Goal: Task Accomplishment & Management: Manage account settings

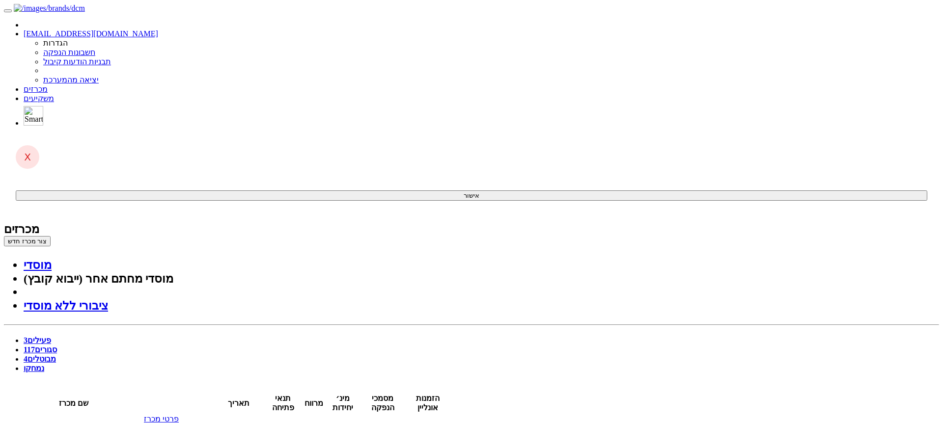
click at [51, 336] on link "פעילים 3" at bounding box center [37, 340] width 27 height 8
click at [35, 346] on span "117" at bounding box center [29, 350] width 11 height 8
click at [51, 336] on link "פעילים 3" at bounding box center [37, 340] width 27 height 8
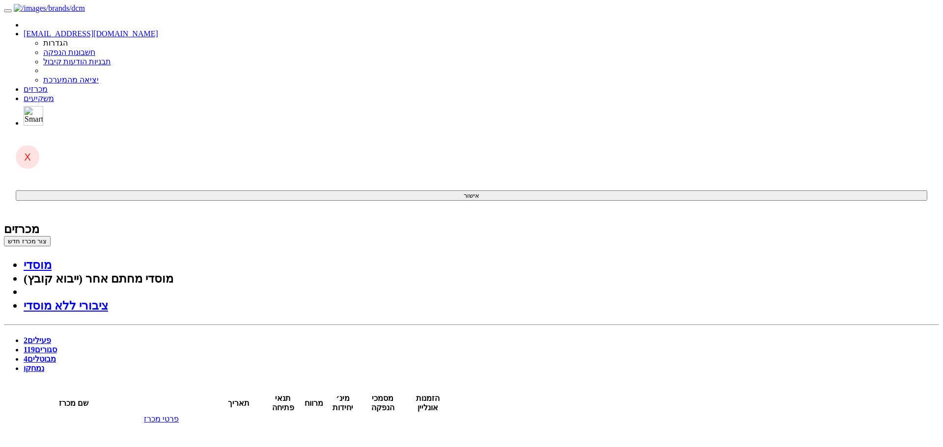
click at [57, 346] on link "סגורים 119" at bounding box center [40, 350] width 33 height 8
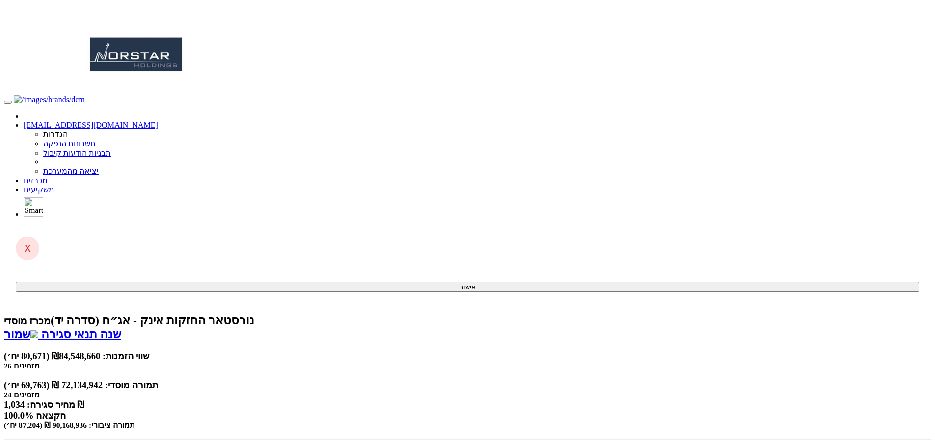
click at [38, 328] on link "שמור" at bounding box center [21, 334] width 34 height 13
click at [48, 176] on link "מכרזים" at bounding box center [36, 180] width 24 height 8
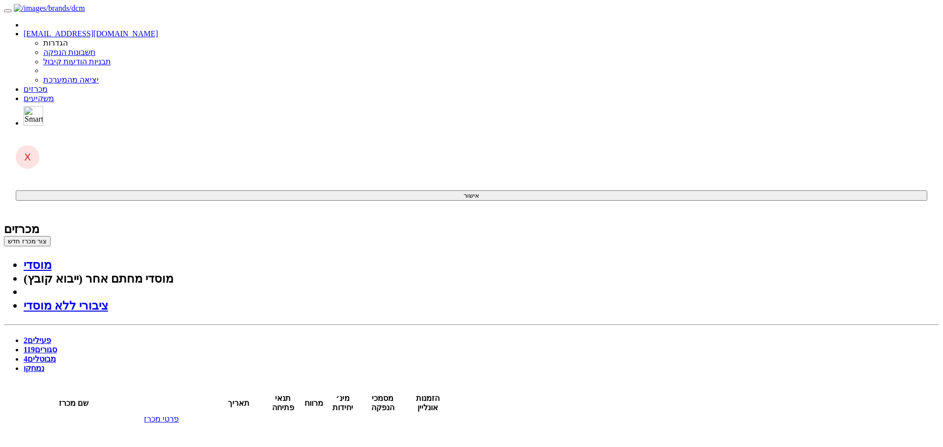
click at [57, 346] on link "סגורים 119" at bounding box center [40, 350] width 33 height 8
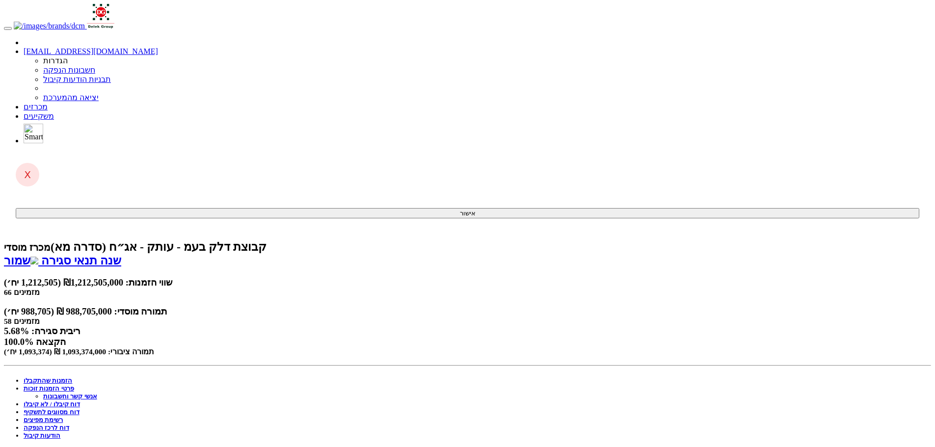
click at [38, 254] on link "שמור" at bounding box center [21, 260] width 34 height 13
click at [72, 377] on link "הזמנות שהתקבלו" at bounding box center [48, 380] width 49 height 7
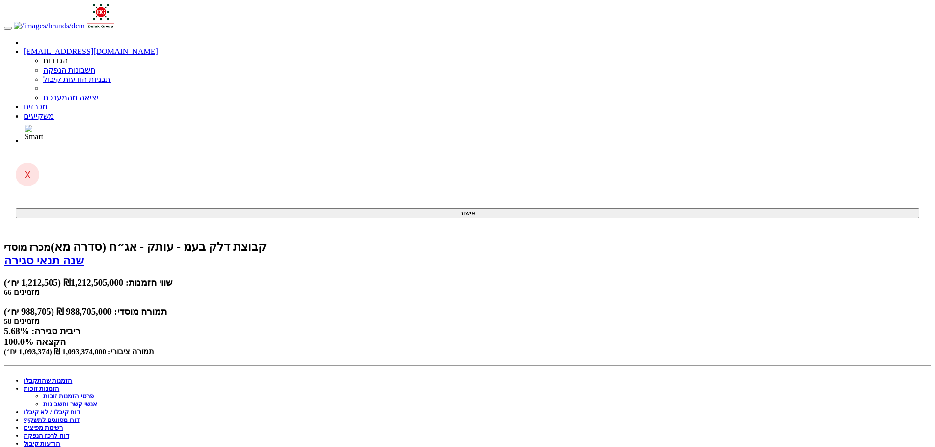
click at [69, 432] on link "דוח לרכז הנפקה" at bounding box center [47, 435] width 46 height 7
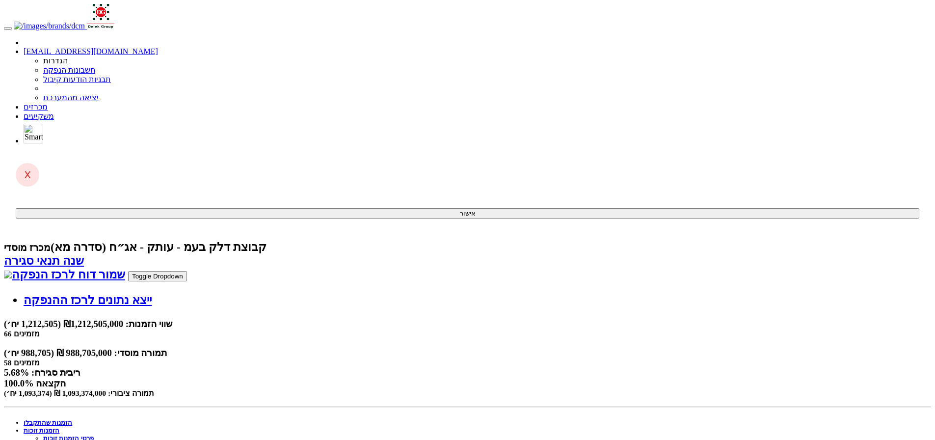
click at [59, 427] on link "הזמנות זוכות" at bounding box center [42, 430] width 36 height 7
click at [97, 440] on link "אנשי קשר וחשבונות" at bounding box center [70, 445] width 54 height 7
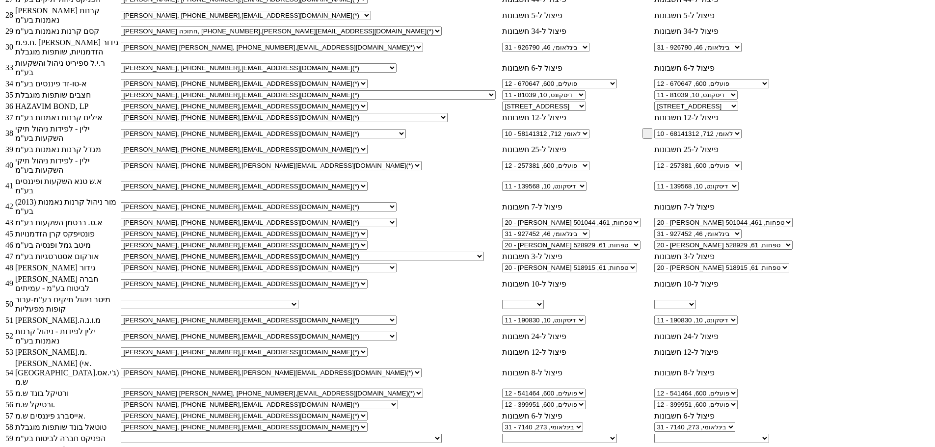
scroll to position [1129, 0]
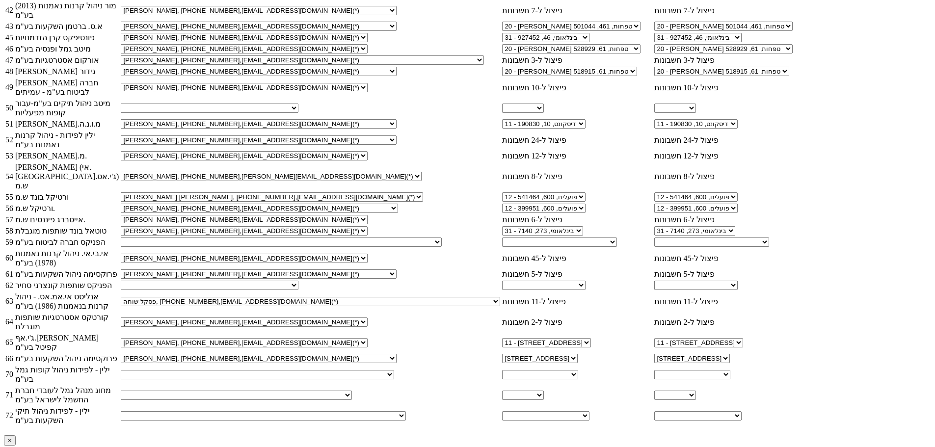
click at [299, 113] on select "רונן יעקבי, Ronen.Jacobi@meitav.co.il עודד מנגר, oded.manger@meitav.co.il ─────…" at bounding box center [210, 108] width 178 height 9
click at [858, 210] on body "yifath@dcm.co.il הגדרות חשבונות הנפקה תבניות הודעות קיבול" at bounding box center [468, 277] width 928 height 2807
click at [299, 113] on select "רונן יעקבי, Ronen.Jacobi@meitav.co.il עודד מנגר, oded.manger@meitav.co.il ─────…" at bounding box center [210, 108] width 178 height 9
select select "65ad4cce43d444b351899758"
click at [299, 113] on select "רונן יעקבי, Ronen.Jacobi@meitav.co.il עודד מנגר, oded.manger@meitav.co.il ─────…" at bounding box center [210, 108] width 178 height 9
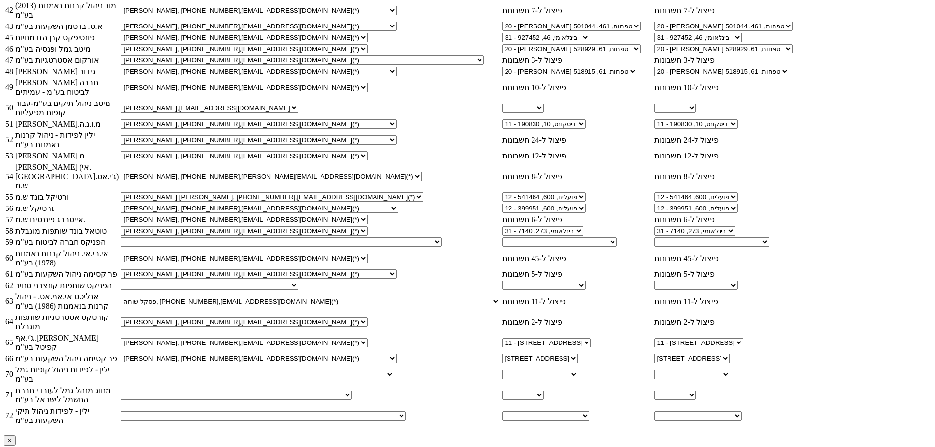
click at [794, 220] on body "[EMAIL_ADDRESS][DOMAIN_NAME] הגדרות חשבונות הנפקה תבניות הודעות קיבול" at bounding box center [468, 277] width 928 height 2807
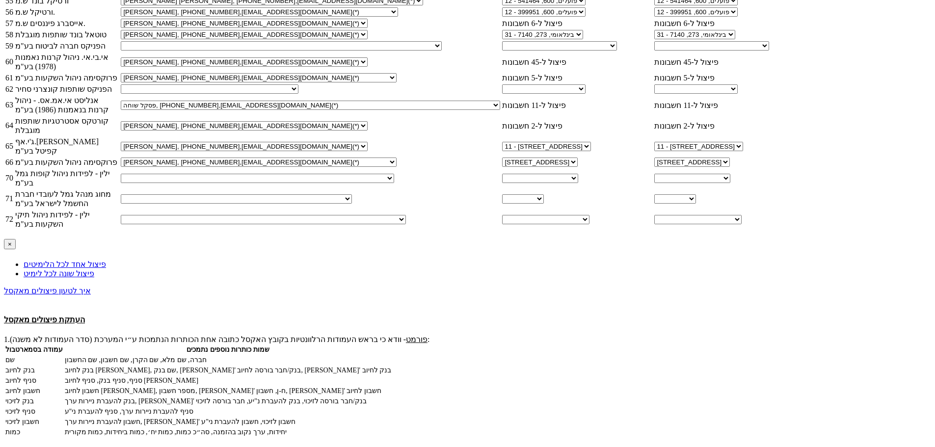
click at [442, 51] on select "גיא פרידלר, 03-7337977, guyf@fnx.co.il אייל טלמור, 054-9492872, EyalT1@fnx.co.i…" at bounding box center [281, 45] width 321 height 9
click at [837, 259] on body "yifath@dcm.co.il הגדרות חשבונות הנפקה תבניות הודעות קיבול" at bounding box center [468, 81] width 928 height 2807
click at [442, 51] on select "גיא פרידלר, 03-7337977, guyf@fnx.co.il אייל טלמור, 054-9492872, EyalT1@fnx.co.i…" at bounding box center [281, 45] width 321 height 9
select select "66d8a422a1d196de201183f2"
click at [442, 51] on select "גיא פרידלר, 03-7337977, guyf@fnx.co.il אייל טלמור, 054-9492872, EyalT1@fnx.co.i…" at bounding box center [281, 45] width 321 height 9
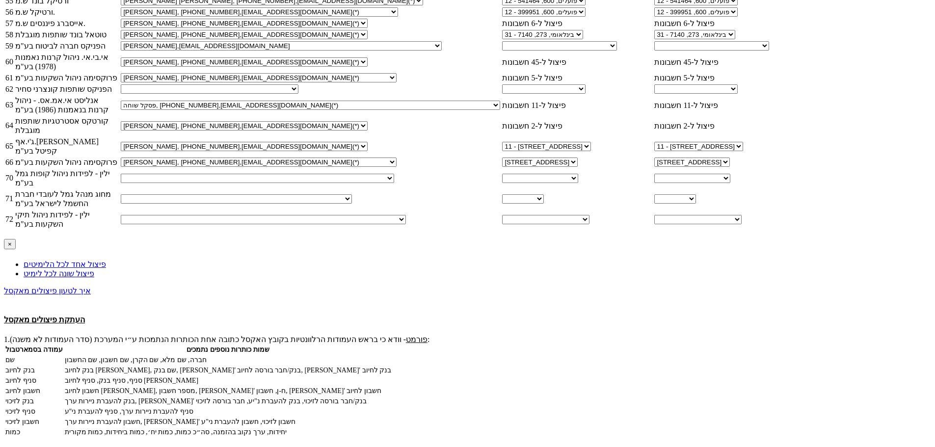
click at [299, 94] on select "עינת רגב, EinatR1@fnx.co.il ────────── איש קשר חדש" at bounding box center [210, 88] width 178 height 9
select select "60f0803afbb1b649ae286dc3"
click at [299, 94] on select "עינת רגב, EinatR1@fnx.co.il ────────── איש קשר חדש" at bounding box center [210, 88] width 178 height 9
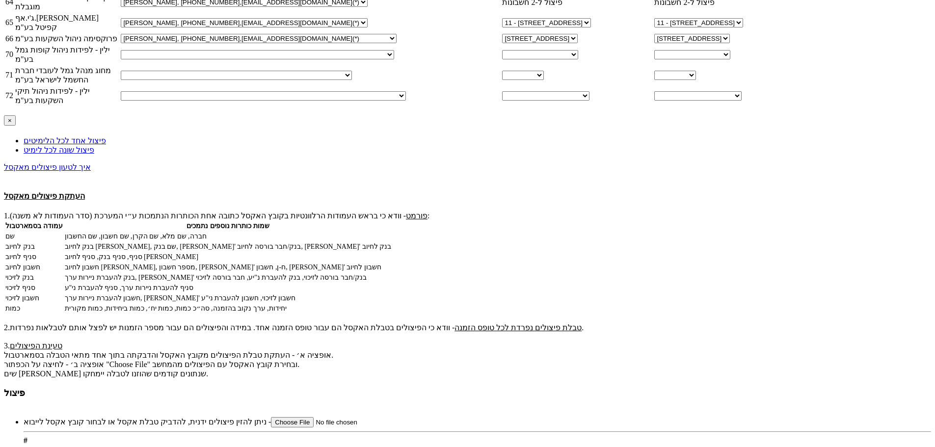
click at [394, 59] on select "רן בן שאול, 050-8781082, ran@yl-invest.co.il אלכס מלכיס, 054-9291615, alexma@yl…" at bounding box center [258, 54] width 274 height 9
select select "66336037d3421f28678dc2c1"
click at [394, 59] on select "רן בן שאול, 050-8781082, ran@yl-invest.co.il אלכס מלכיס, 054-9291615, alexma@yl…" at bounding box center [258, 54] width 274 height 9
click at [352, 80] on select "עומרי שם טוב, omrist@yl-invest.co.il לירון הראל, lironh@yl-invest.co.il ───────…" at bounding box center [236, 75] width 231 height 9
select select "66156d2e2b881185d4c23750"
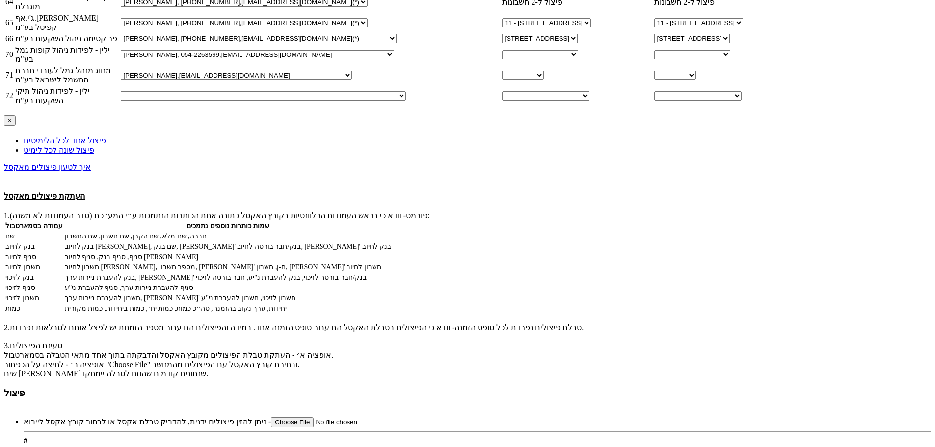
click at [352, 80] on select "עומרי שם טוב, omrist@yl-invest.co.il לירון הראל, lironh@yl-invest.co.il ───────…" at bounding box center [236, 75] width 231 height 9
click at [406, 101] on select "יובל כץ, 054-6808754, yuval@yl-invest.co.il אבי מועלם, 054-6921582, avimu@yl-in…" at bounding box center [263, 95] width 285 height 9
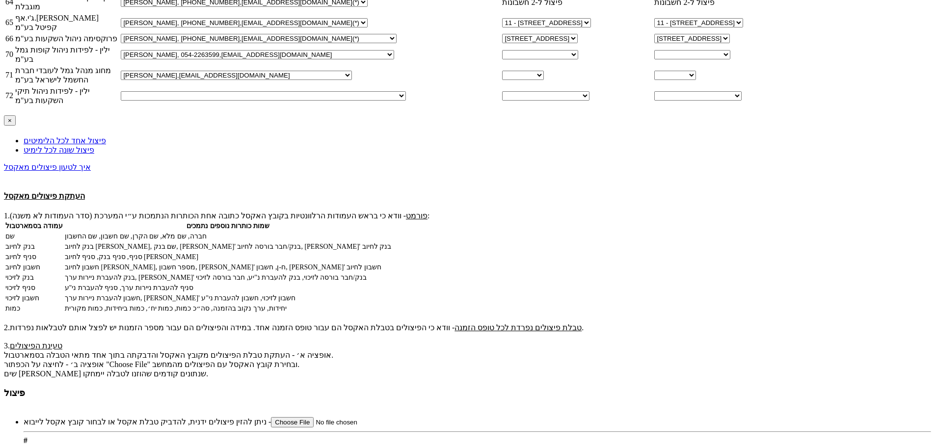
click at [119, 106] on td "ילין - לפידות ניהול תיקי השקעות בע"מ" at bounding box center [67, 96] width 105 height 20
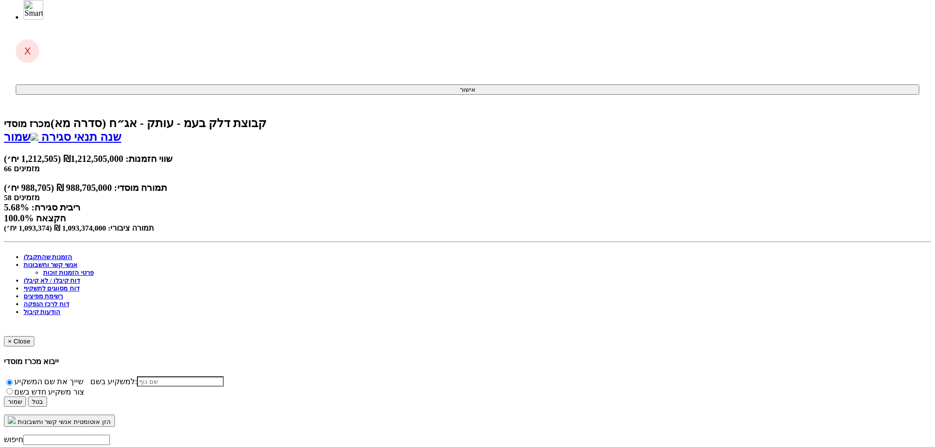
scroll to position [26, 0]
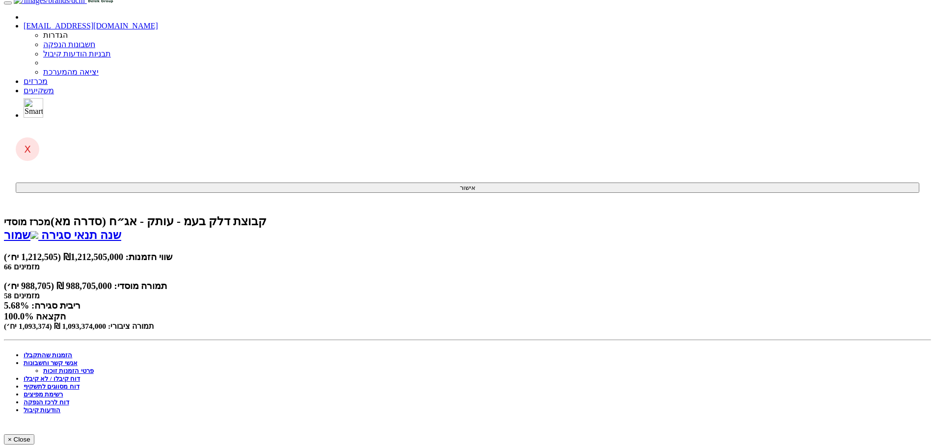
click at [72, 352] on link "הזמנות שהתקבלו" at bounding box center [48, 355] width 49 height 7
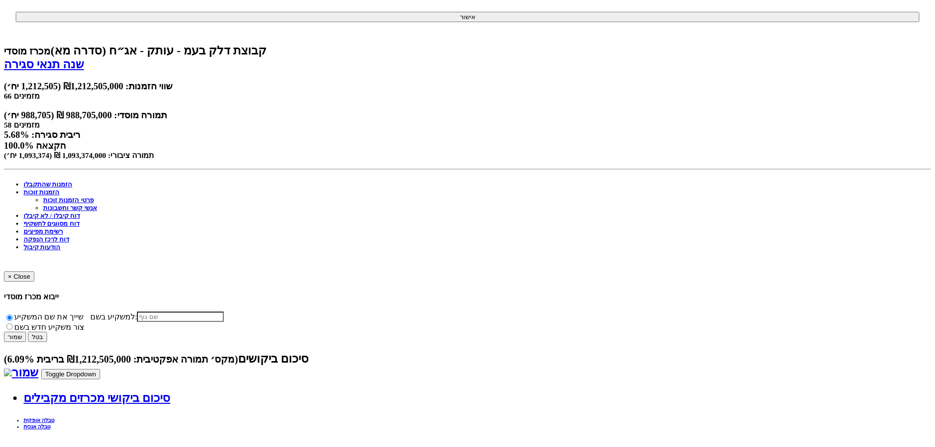
scroll to position [246, 0]
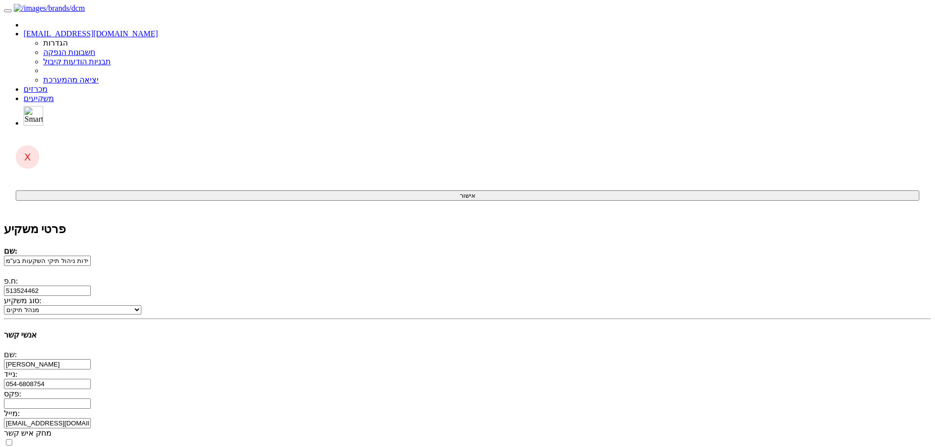
click at [91, 256] on input "ילין - לפידות ניהול תיקי השקעות בע"מ" at bounding box center [47, 261] width 87 height 10
type input "[PERSON_NAME] - לפידות ניהול תיקי השקעות בע"מ עבור [PERSON_NAME] אינווסט"
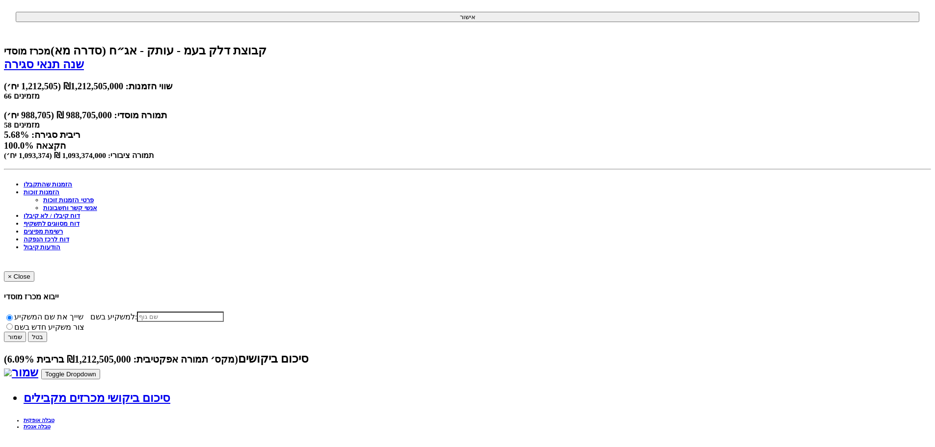
scroll to position [344, 0]
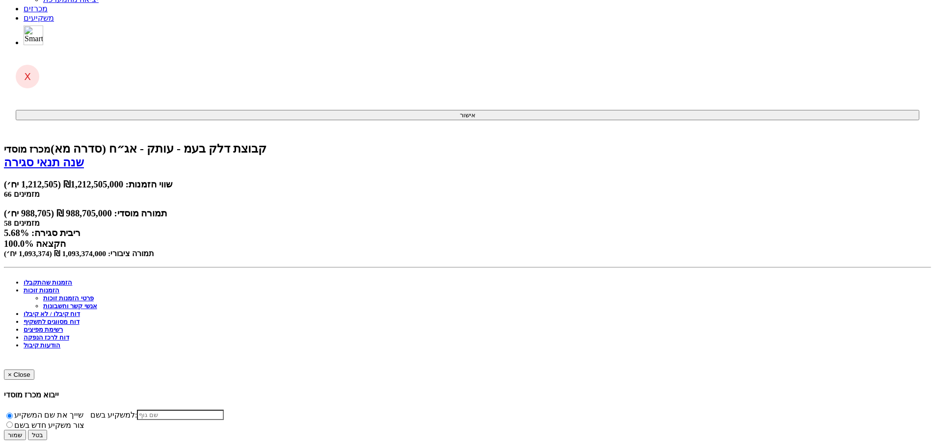
scroll to position [0, 0]
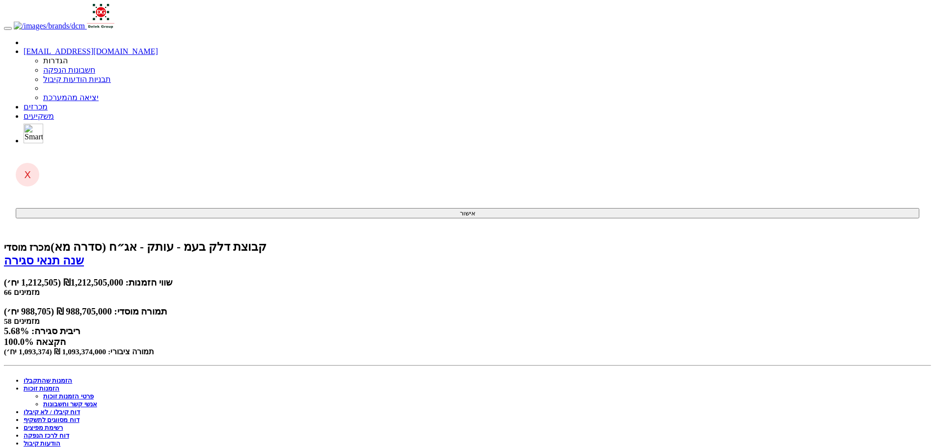
click at [59, 385] on link "הזמנות זוכות" at bounding box center [42, 388] width 36 height 7
click at [94, 393] on link "פרטי הזמנות זוכות" at bounding box center [68, 396] width 51 height 7
click at [74, 385] on link "פרטי הזמנות זוכות" at bounding box center [49, 388] width 51 height 7
click at [97, 393] on link "אנשי קשר וחשבונות" at bounding box center [70, 396] width 54 height 7
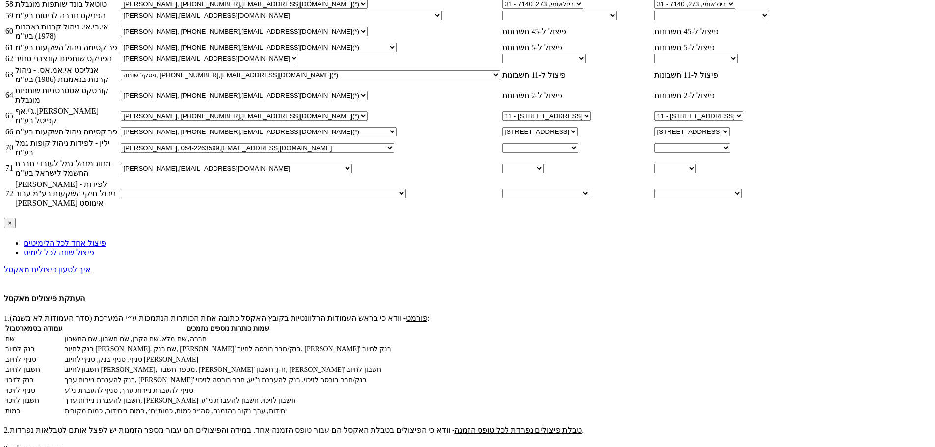
scroll to position [1450, 0]
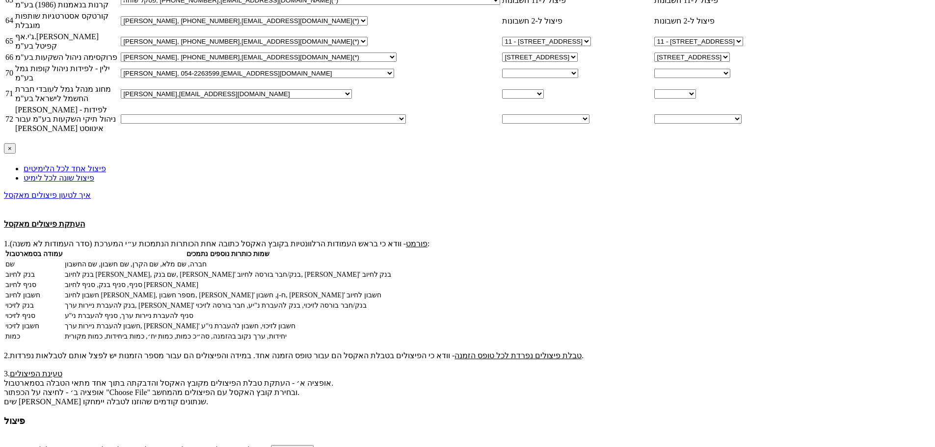
click at [406, 124] on select "יובל כץ, 054-6808754, yuval@yl-invest.co.il אבי מועלם, 054-6921582, avimu@yl-in…" at bounding box center [263, 118] width 285 height 9
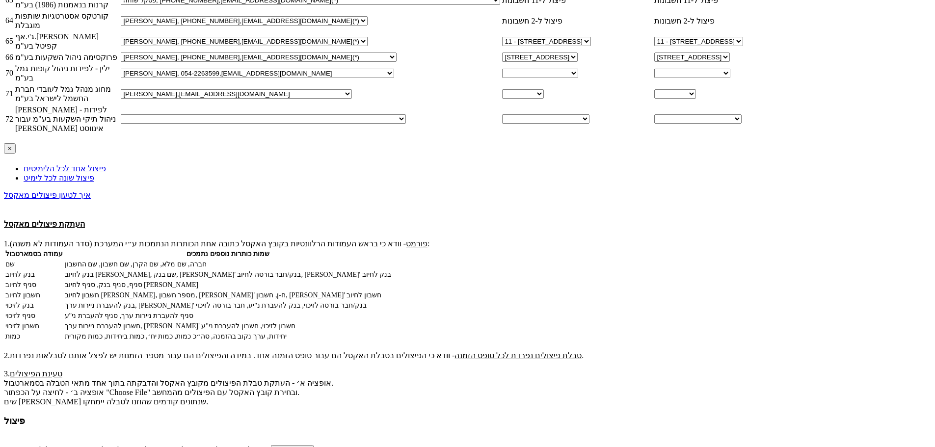
click at [406, 124] on select "יובל כץ, 054-6808754, yuval@yl-invest.co.il אבי מועלם, 054-6921582, avimu@yl-in…" at bounding box center [263, 118] width 285 height 9
select select "new_contact"
click at [406, 124] on select "יובל כץ, 054-6808754, yuval@yl-invest.co.il אבי מועלם, 054-6921582, avimu@yl-in…" at bounding box center [263, 118] width 285 height 9
select select
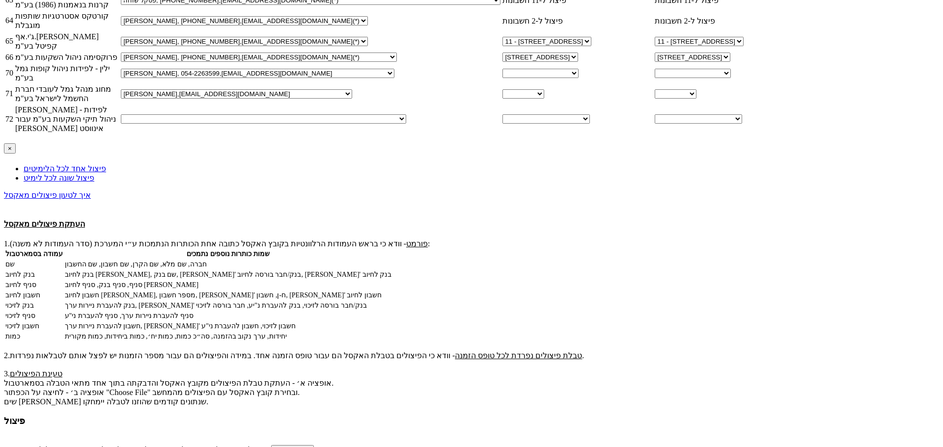
type input "[PERSON_NAME]"
paste input "[EMAIL_ADDRESS][DOMAIN_NAME]"
type input "[EMAIL_ADDRESS][DOMAIN_NAME]"
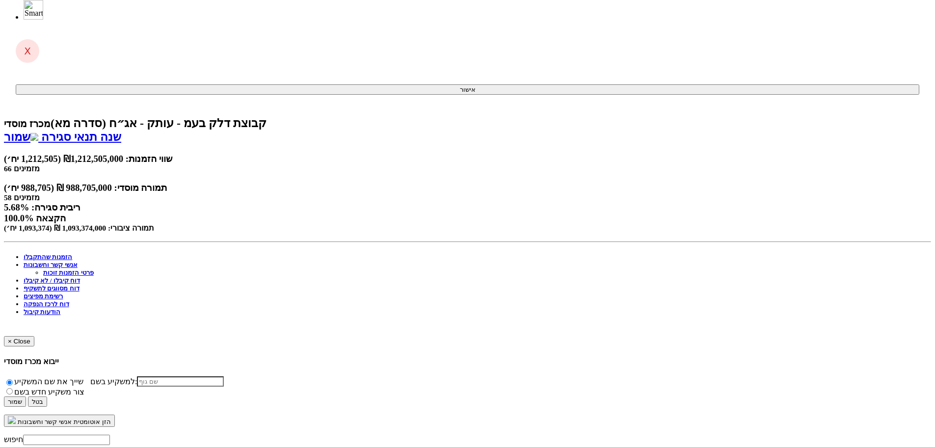
scroll to position [0, 0]
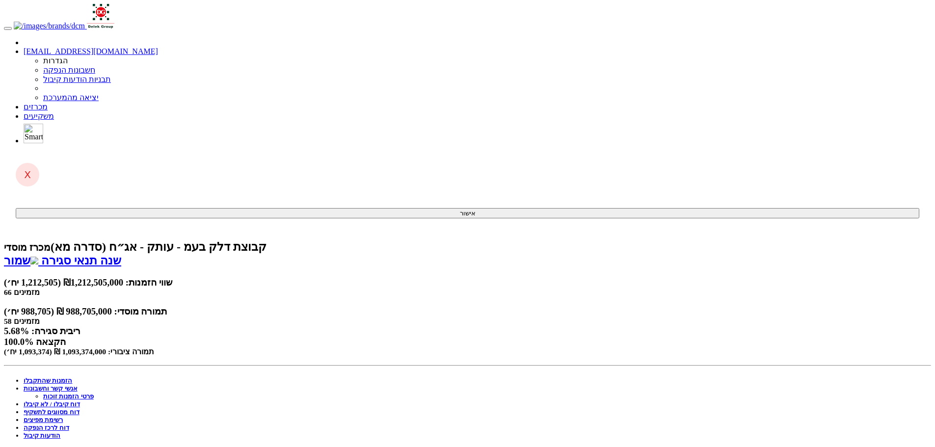
click at [78, 385] on link "אנשי קשר וחשבונות" at bounding box center [51, 388] width 54 height 7
click at [38, 254] on link "שמור" at bounding box center [21, 260] width 34 height 13
click at [48, 103] on link "מכרזים" at bounding box center [36, 107] width 24 height 8
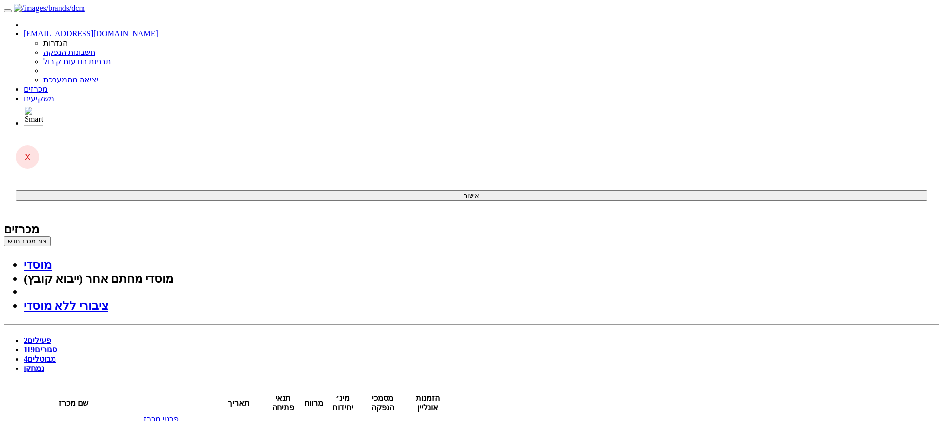
click at [35, 346] on span "119" at bounding box center [29, 350] width 11 height 8
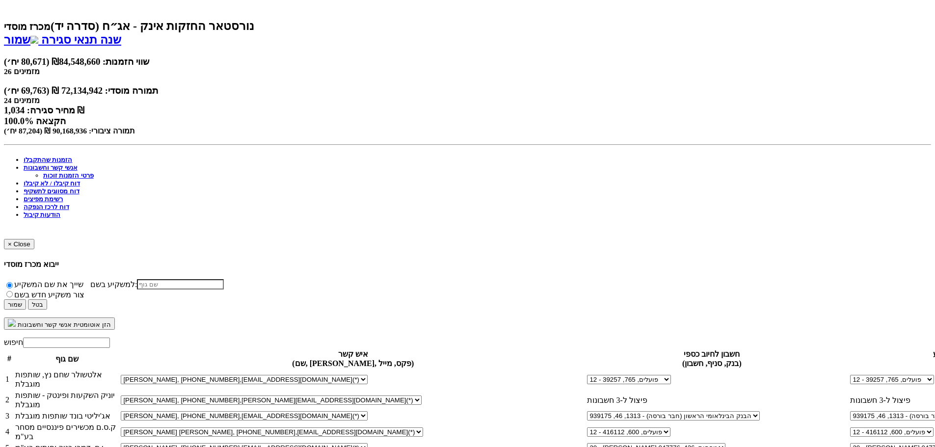
scroll to position [477, 0]
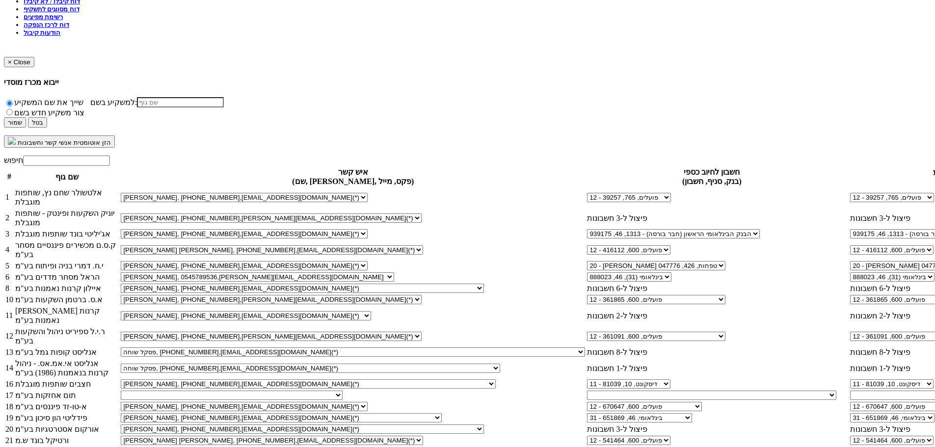
click at [343, 391] on select "[PERSON_NAME], [EMAIL_ADDRESS][DOMAIN_NAME] [PERSON_NAME], 054-5211327, [EMAIL_…" at bounding box center [232, 395] width 222 height 9
select select "67570d3323e57c336ad3d057"
click at [343, 391] on select "תומר קליין, tomerk@xnes.co.il תומר קליין, 054-5211327, zvi@eihut.com יוחאי סבג,…" at bounding box center [232, 395] width 222 height 9
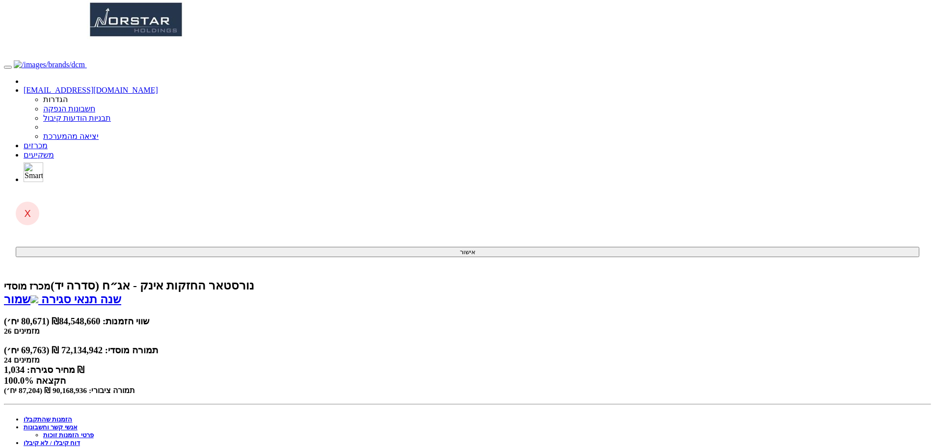
scroll to position [0, 0]
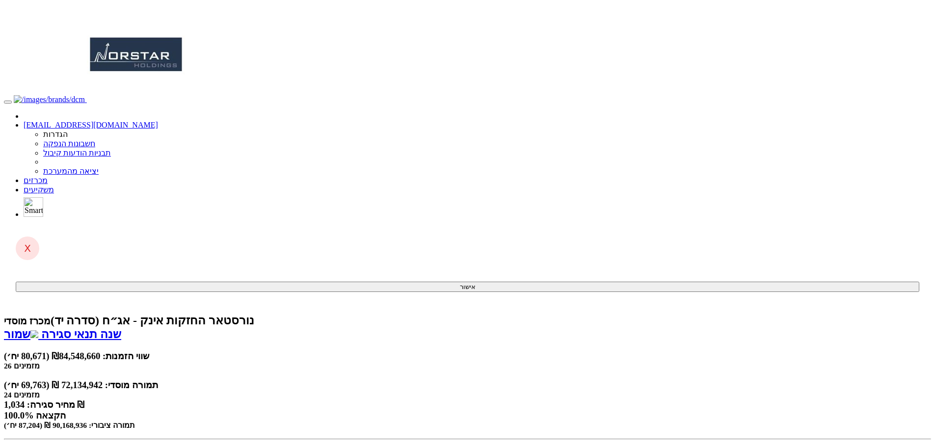
drag, startPoint x: 204, startPoint y: 57, endPoint x: 211, endPoint y: 55, distance: 7.3
click at [38, 330] on img at bounding box center [34, 334] width 8 height 8
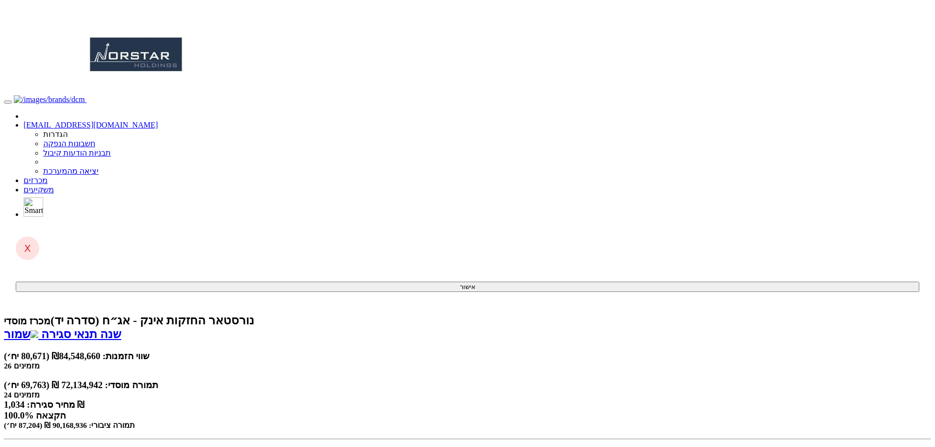
click at [38, 328] on link "שמור" at bounding box center [21, 334] width 34 height 13
click at [48, 176] on link "מכרזים" at bounding box center [36, 180] width 24 height 8
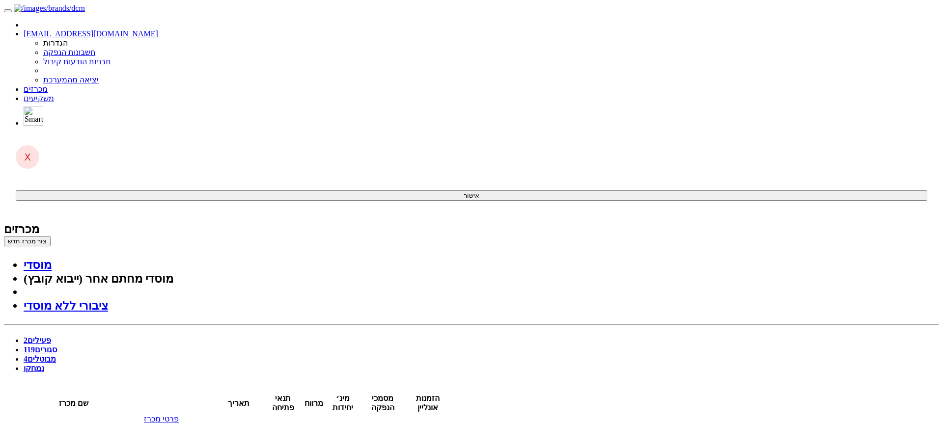
click at [57, 346] on link "סגורים 119" at bounding box center [40, 350] width 33 height 8
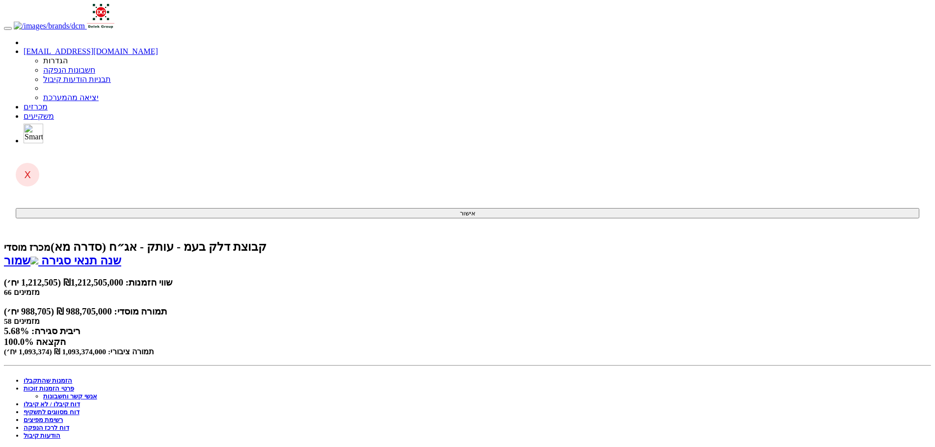
click at [74, 385] on link "פרטי הזמנות זוכות" at bounding box center [49, 388] width 51 height 7
click at [38, 254] on link "שמור" at bounding box center [21, 260] width 34 height 13
click at [48, 103] on link "מכרזים" at bounding box center [36, 107] width 24 height 8
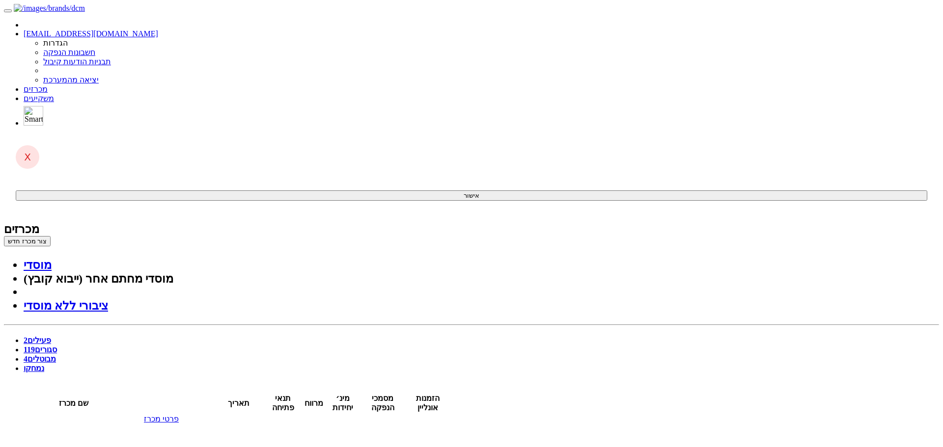
click at [57, 346] on link "סגורים 119" at bounding box center [40, 350] width 33 height 8
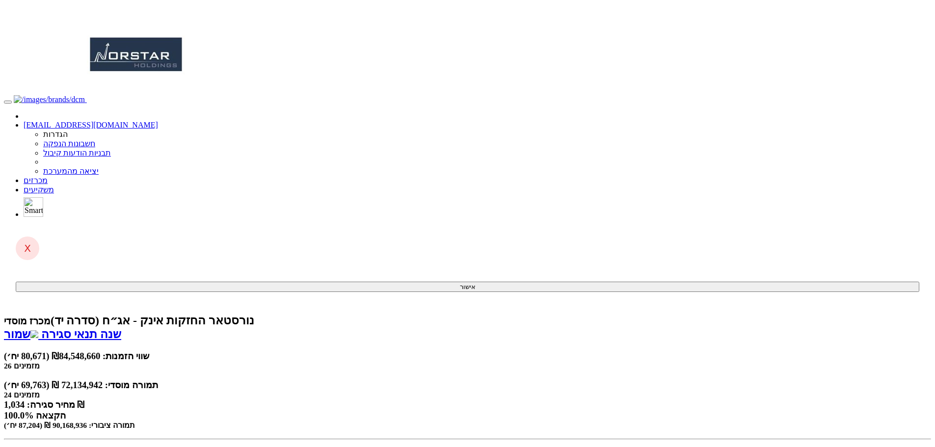
click at [48, 176] on link "מכרזים" at bounding box center [36, 180] width 24 height 8
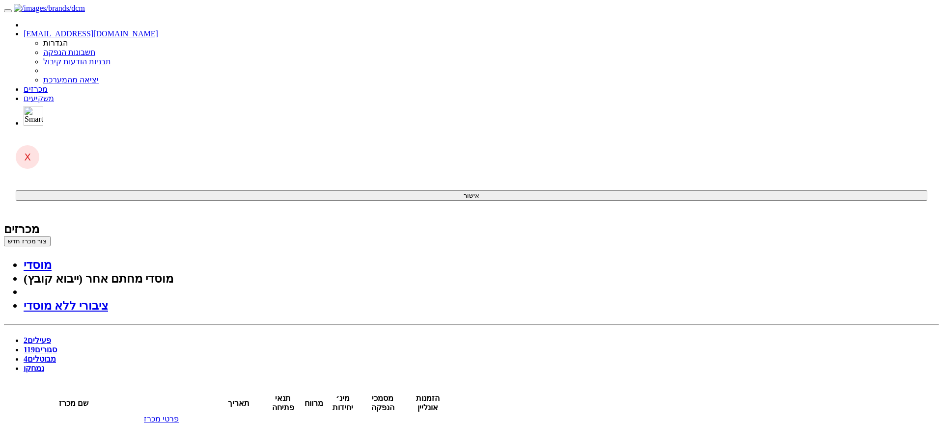
click at [35, 346] on span "119" at bounding box center [29, 350] width 11 height 8
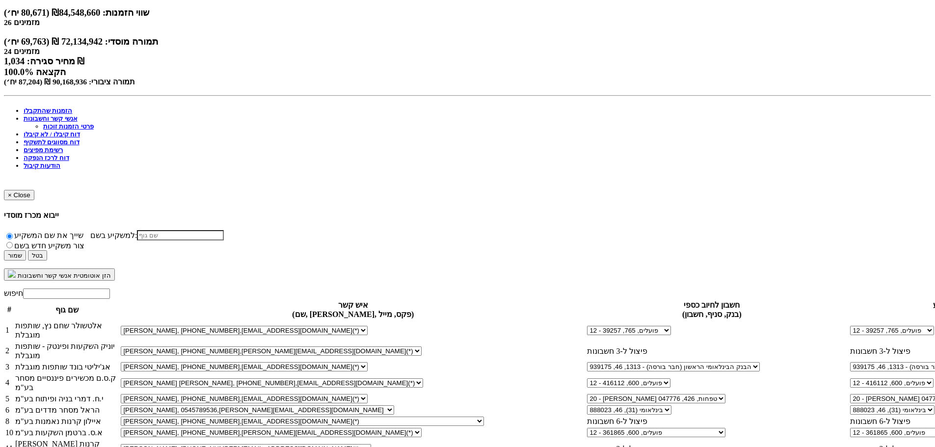
scroll to position [442, 0]
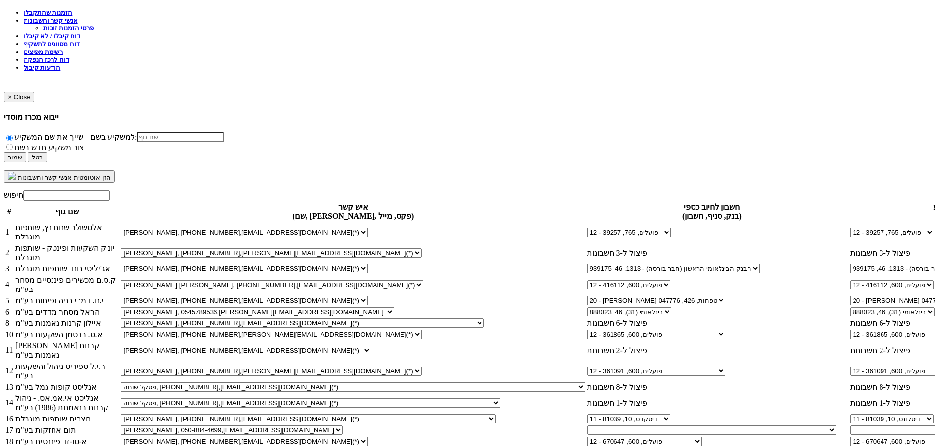
click at [587, 426] on select "אקסלנס (2361), 1956 אקסלנס (2361), 1953 אקסלנס (2361), 9422 אקסלנס נשואה שירותי…" at bounding box center [711, 430] width 249 height 9
select select "new_billing"
click at [587, 426] on select "אקסלנס (2361), 1956 אקסלנס (2361), 1953 אקסלנס (2361), 9422 אקסלנס נשואה שירותי…" at bounding box center [711, 430] width 249 height 9
select select
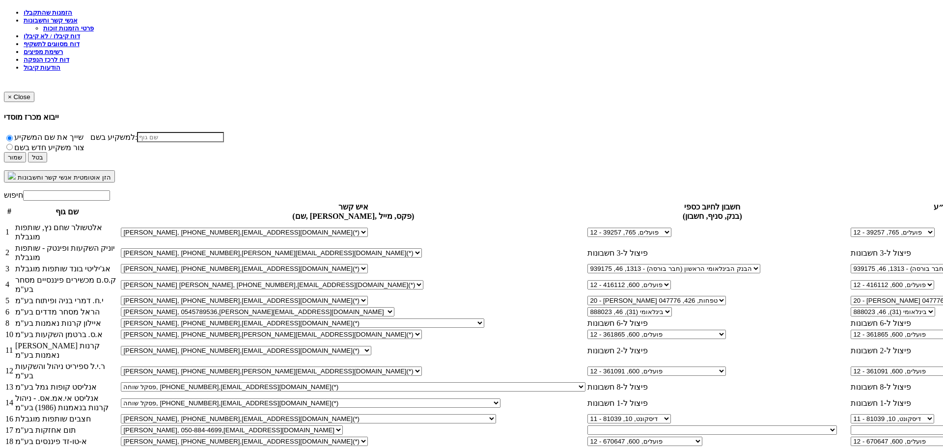
type input "א"
type input "אקסלנס (2361)"
type input "אק"
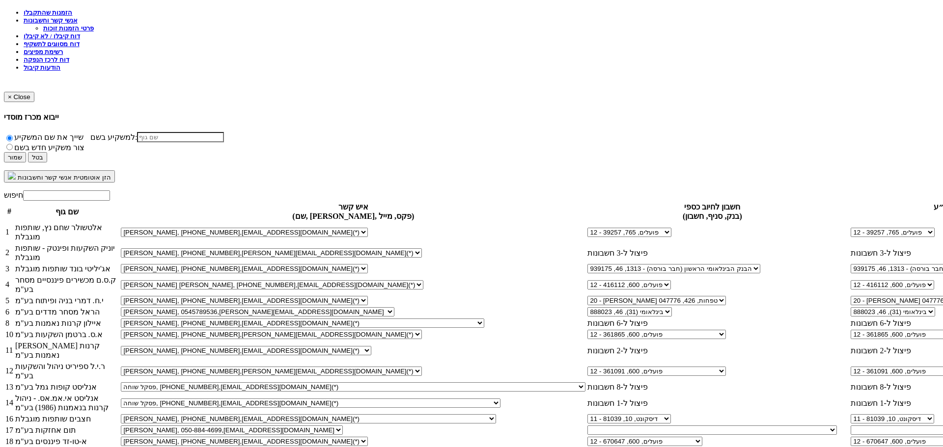
type input "אקסלנס (2361)"
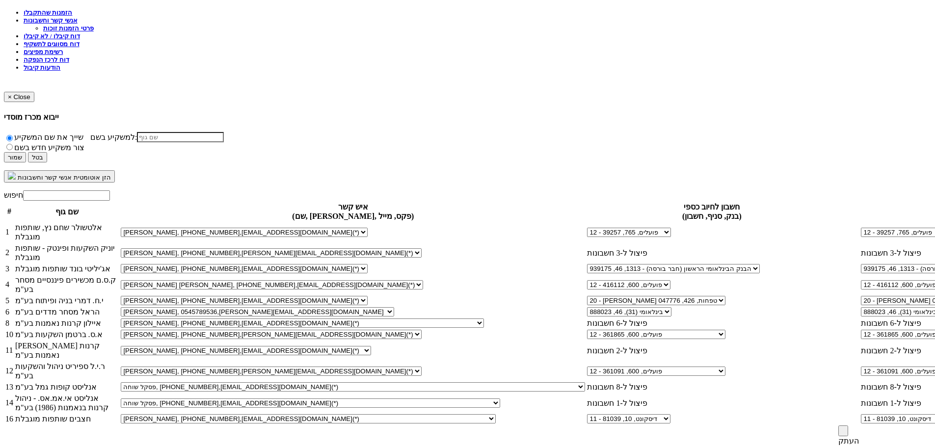
click at [844, 431] on span at bounding box center [844, 431] width 0 height 0
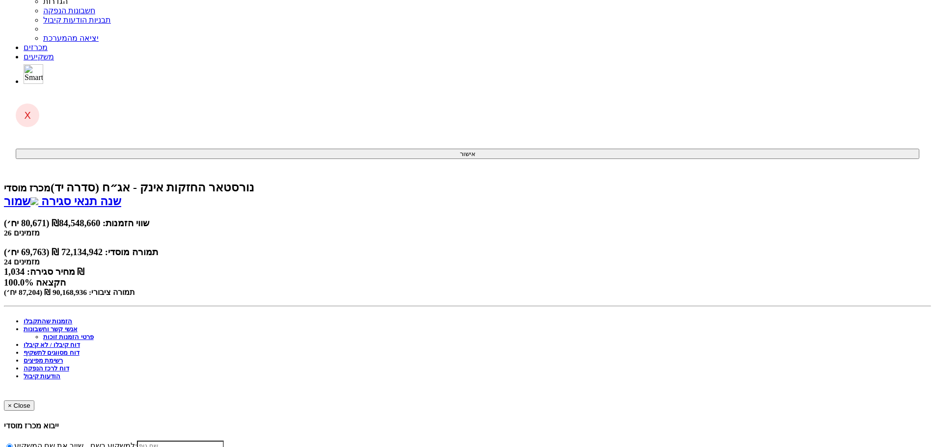
scroll to position [0, 0]
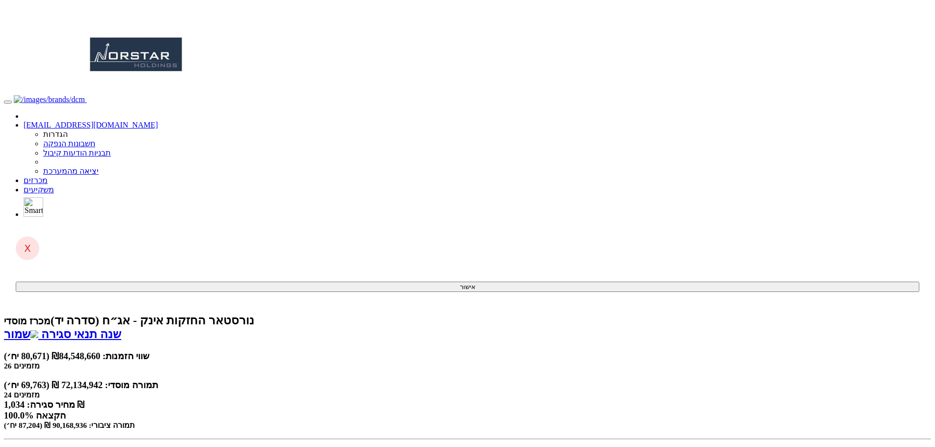
click at [48, 176] on link "מכרזים" at bounding box center [36, 180] width 24 height 8
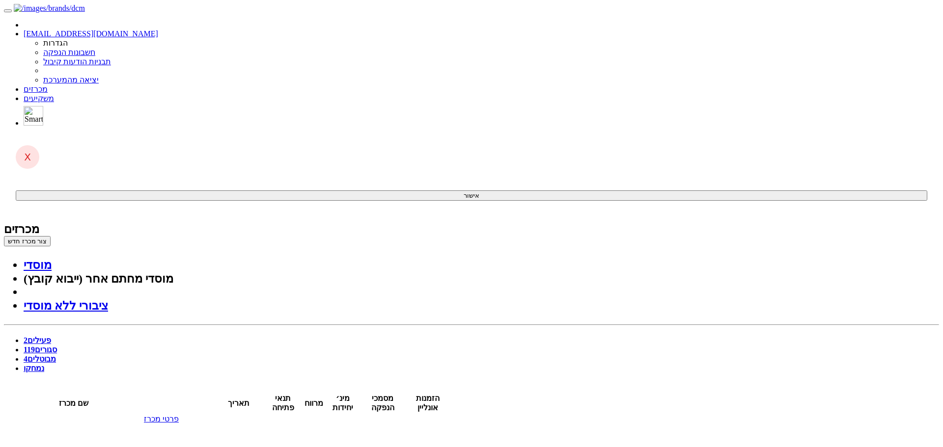
click at [35, 346] on span "119" at bounding box center [29, 350] width 11 height 8
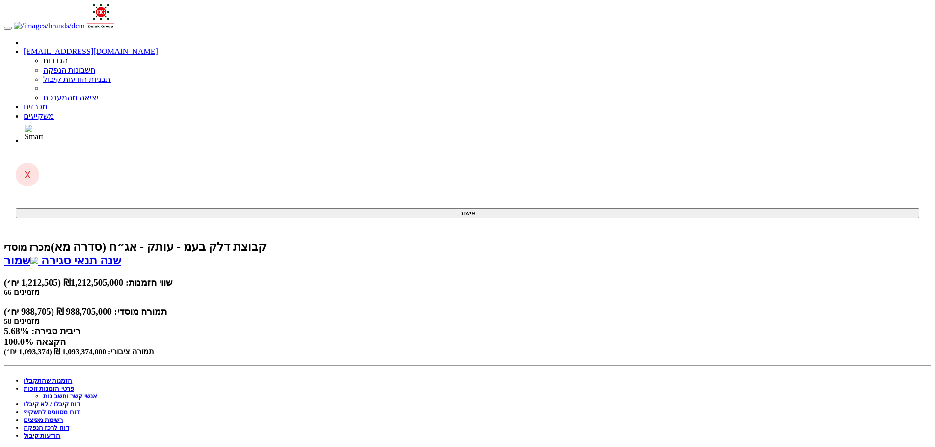
click at [74, 385] on link "פרטי הזמנות זוכות" at bounding box center [49, 388] width 51 height 7
click at [97, 393] on link "אנשי קשר וחשבונות" at bounding box center [70, 396] width 54 height 7
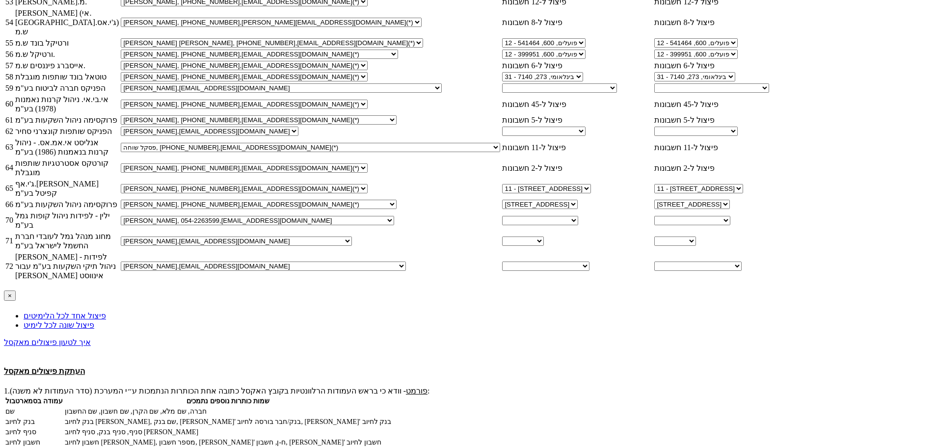
scroll to position [1204, 0]
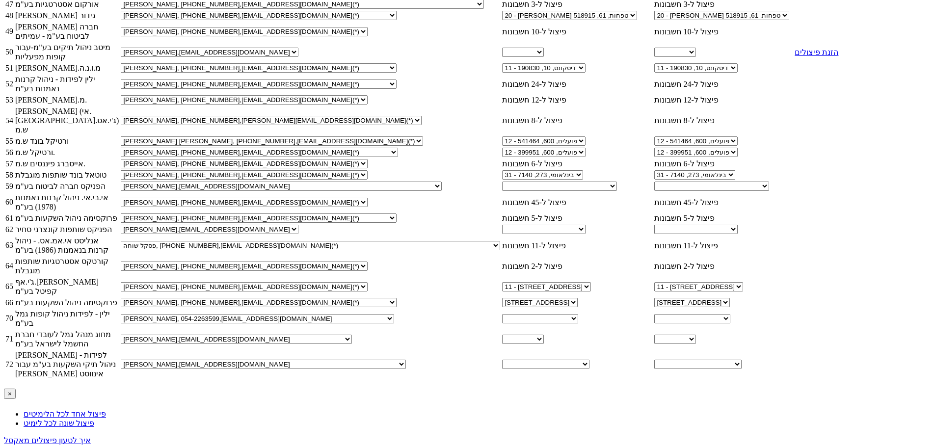
click at [795, 48] on span at bounding box center [795, 48] width 0 height 0
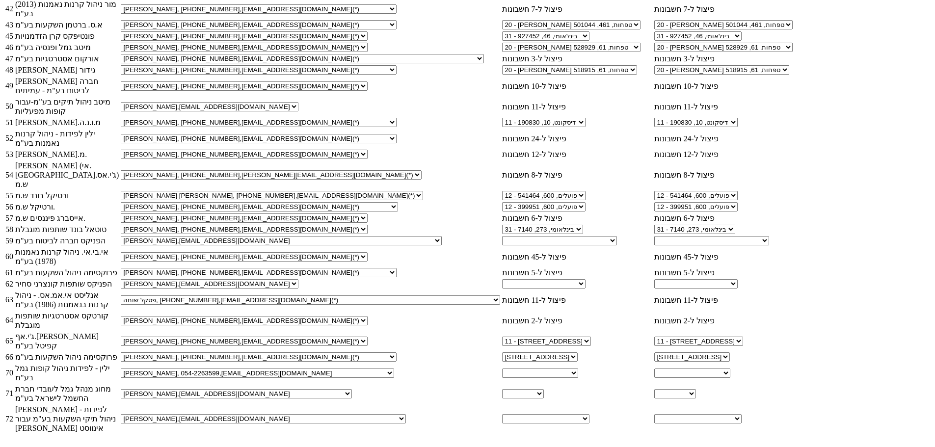
click at [502, 246] on select "לאומי, 876, 1866119 פועלים (12), 600, 642031 מזרחי (20), 61, 446661 פועלים (12)…" at bounding box center [559, 240] width 115 height 9
select select "5d826b64354e49763c7b6302"
click at [502, 246] on select "לאומי, 876, 1866119 פועלים (12), 600, 642031 מזרחי (20), 61, 446661 פועלים (12)…" at bounding box center [559, 240] width 115 height 9
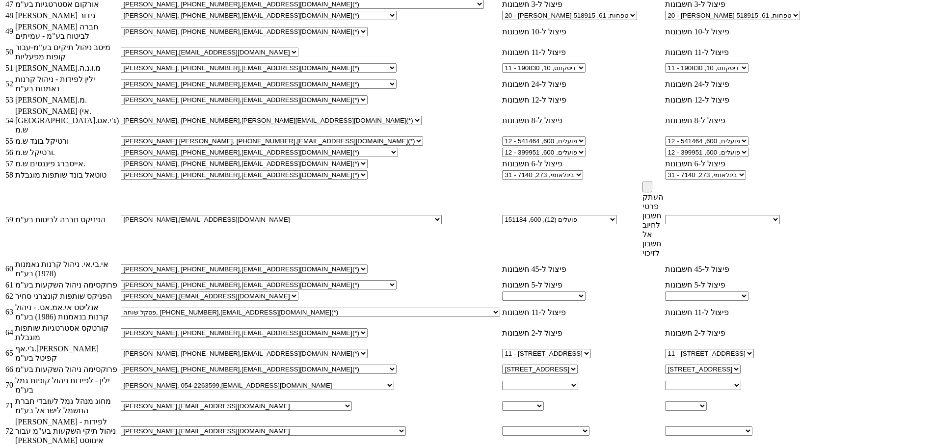
click at [648, 187] on span at bounding box center [648, 187] width 0 height 0
select select "5d826b75354e49763c7b6303"
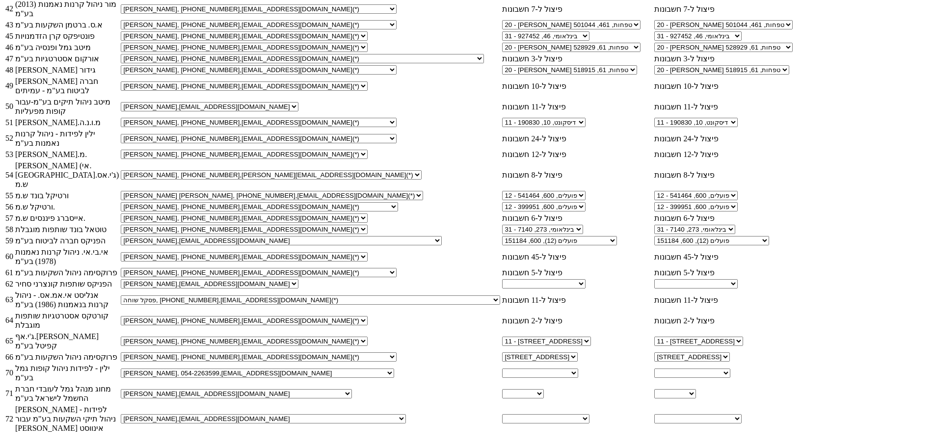
scroll to position [1351, 0]
click at [502, 289] on select "פועלים (12), 600, 676548 חשבון חדש" at bounding box center [543, 283] width 83 height 9
select select "60f08048fbb1b649ae286dc6"
click at [502, 289] on select "פועלים (12), 600, 676548 חשבון חדש" at bounding box center [543, 283] width 83 height 9
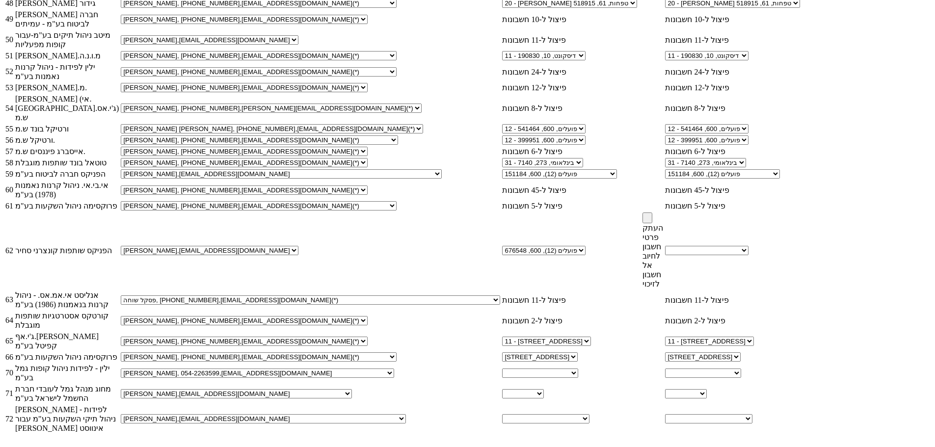
click at [648, 218] on span at bounding box center [648, 218] width 0 height 0
select select "60f08049fbb1b649ae286dc9"
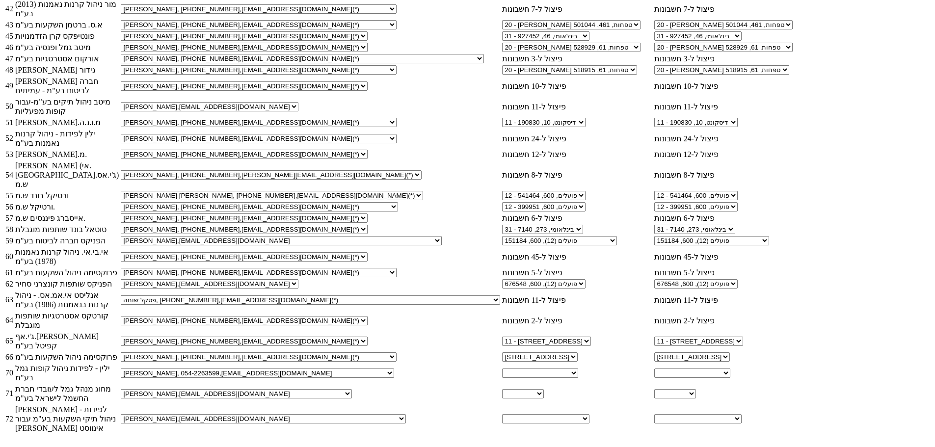
click at [795, 369] on span at bounding box center [795, 369] width 0 height 0
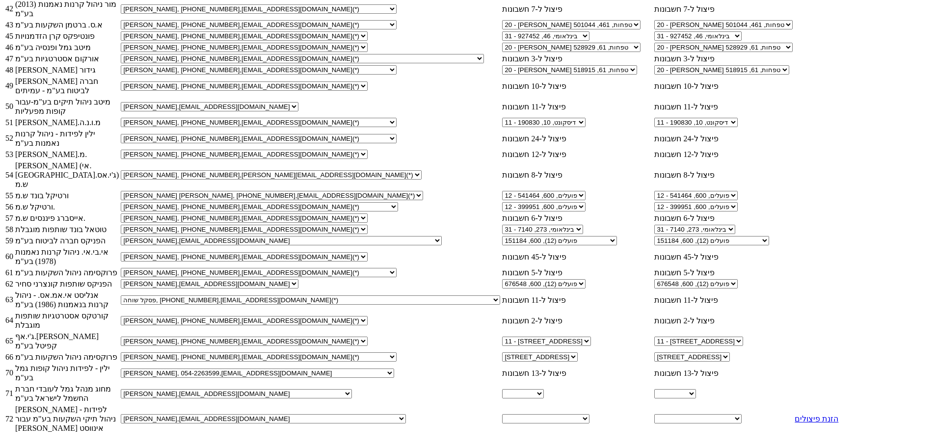
click at [795, 414] on span at bounding box center [795, 414] width 0 height 0
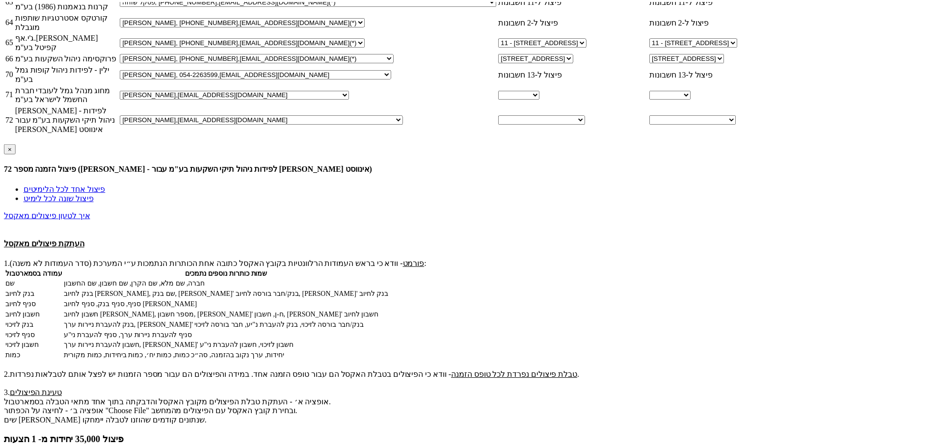
scroll to position [0, 0]
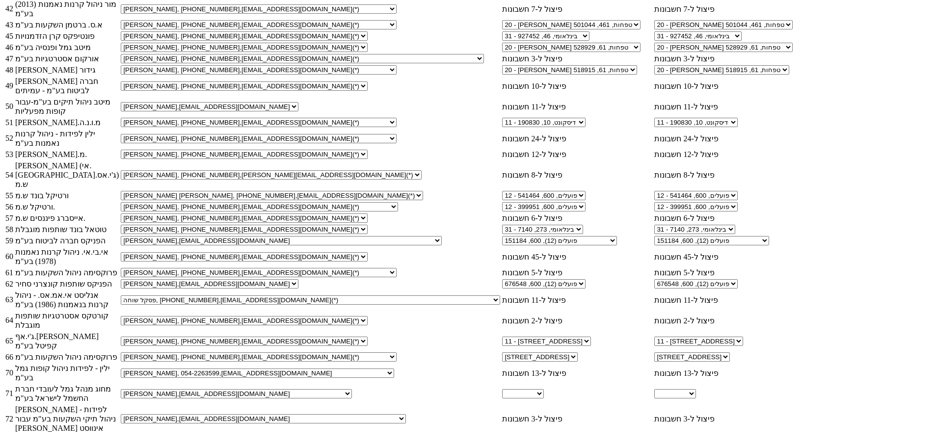
click at [795, 394] on link at bounding box center [795, 394] width 0 height 0
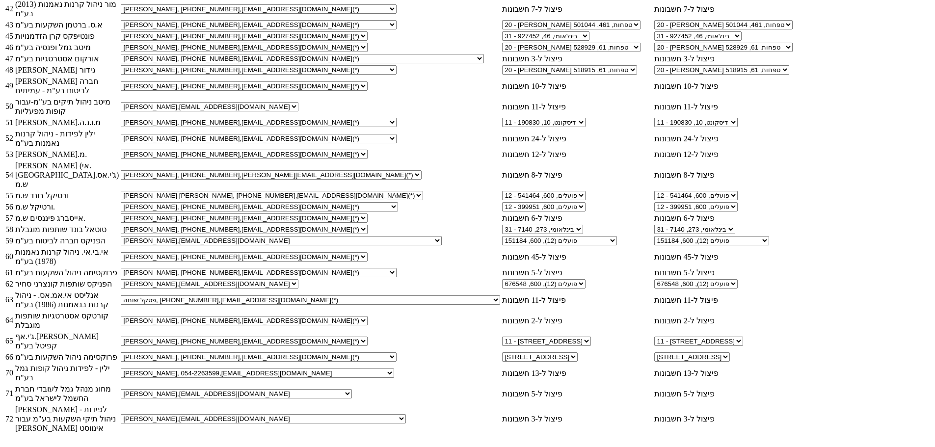
scroll to position [1450, 0]
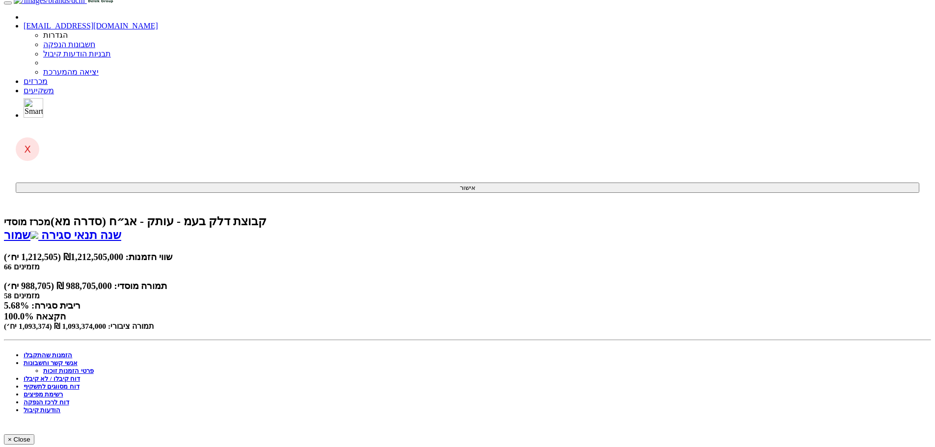
scroll to position [0, 0]
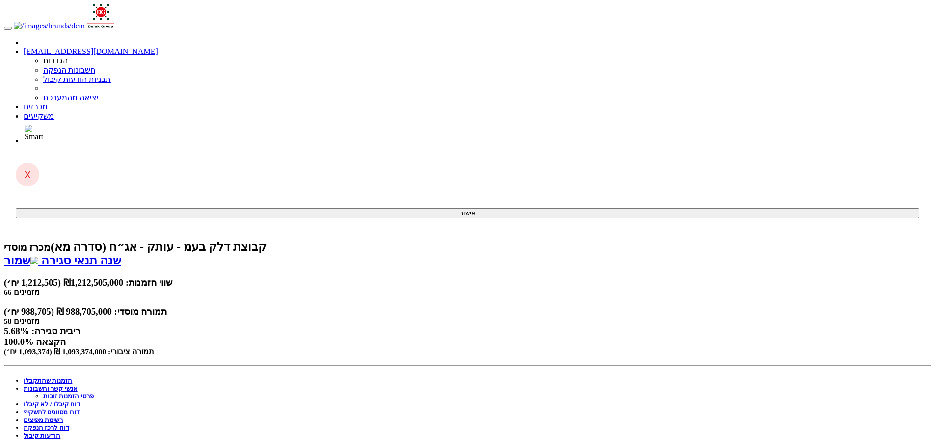
click at [48, 103] on link "מכרזים" at bounding box center [36, 107] width 24 height 8
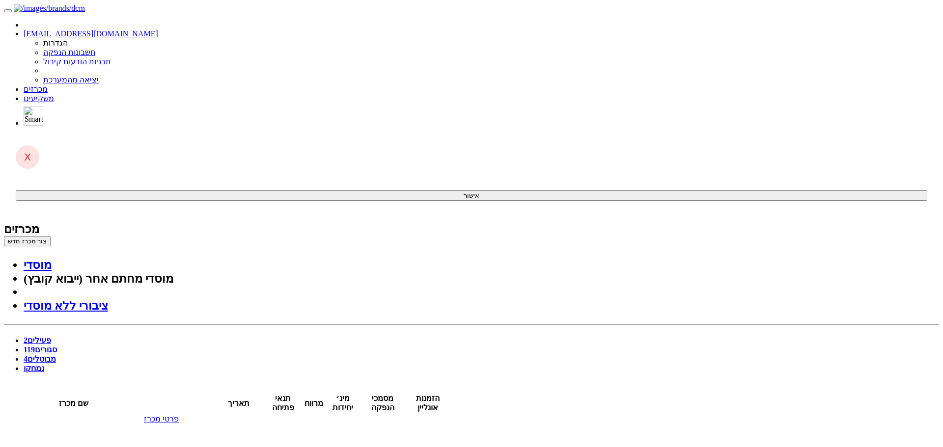
click at [57, 346] on link "סגורים 119" at bounding box center [40, 350] width 33 height 8
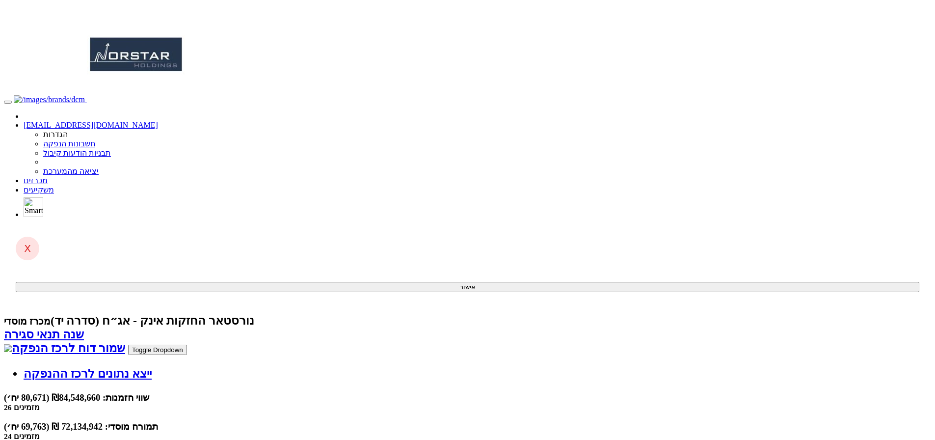
click at [125, 342] on link "שמור דוח לרכז הנפקה" at bounding box center [64, 348] width 121 height 13
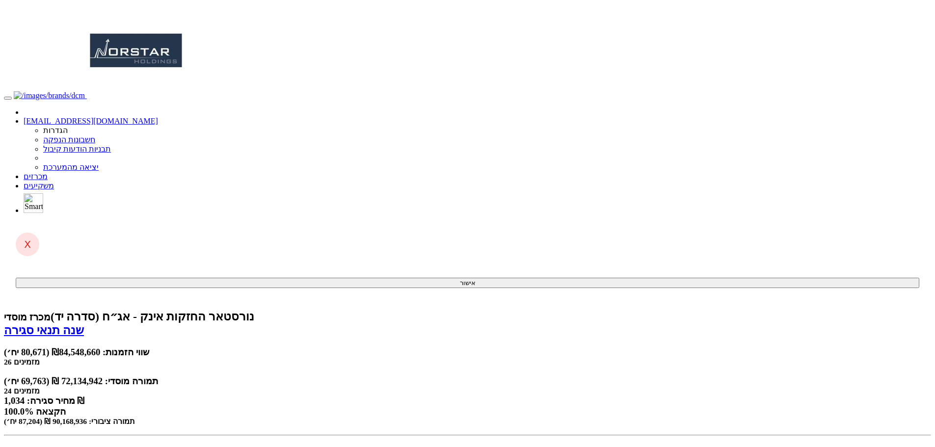
click at [48, 172] on link "מכרזים" at bounding box center [36, 176] width 24 height 8
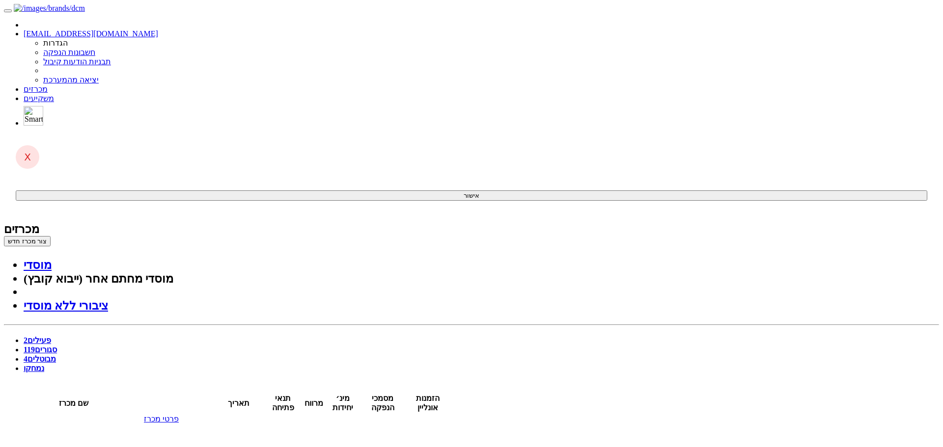
click at [57, 346] on link "סגורים 119" at bounding box center [40, 350] width 33 height 8
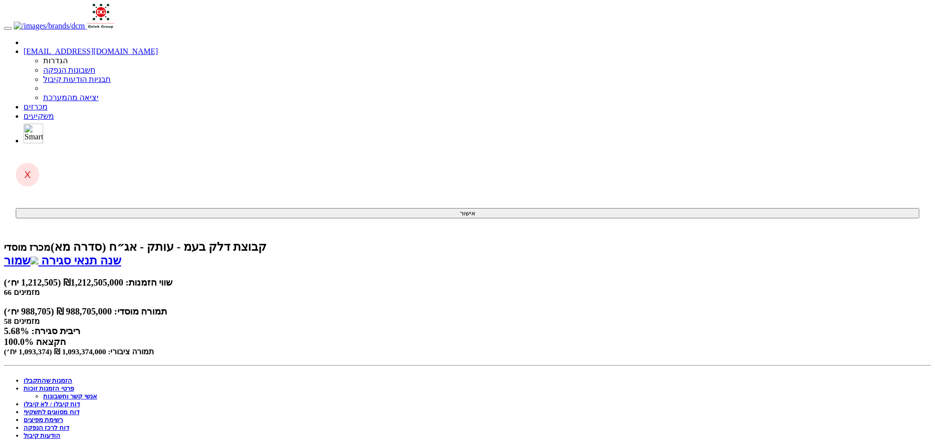
click at [69, 424] on link "דוח לרכז הנפקה" at bounding box center [47, 427] width 46 height 7
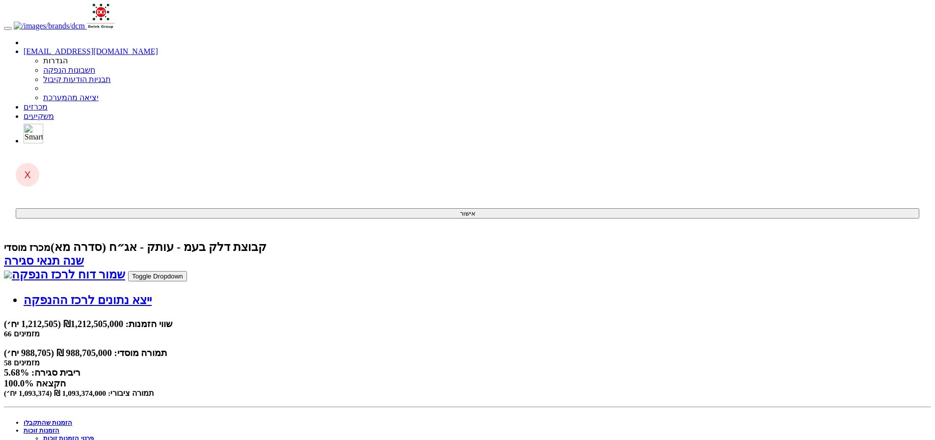
click at [59, 427] on link "הזמנות זוכות" at bounding box center [42, 430] width 36 height 7
click at [97, 440] on link "אנשי קשר וחשבונות" at bounding box center [70, 445] width 54 height 7
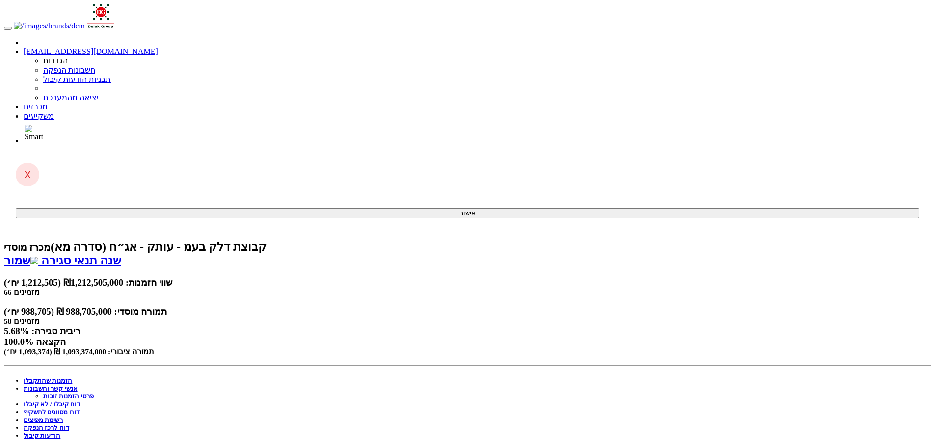
click at [69, 424] on link "דוח לרכז הנפקה" at bounding box center [47, 427] width 46 height 7
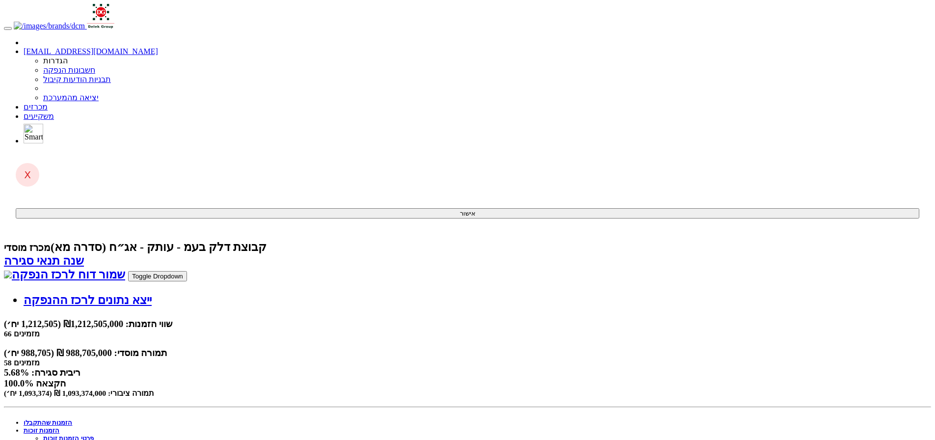
click at [125, 268] on link "שמור דוח לרכז הנפקה" at bounding box center [64, 274] width 121 height 13
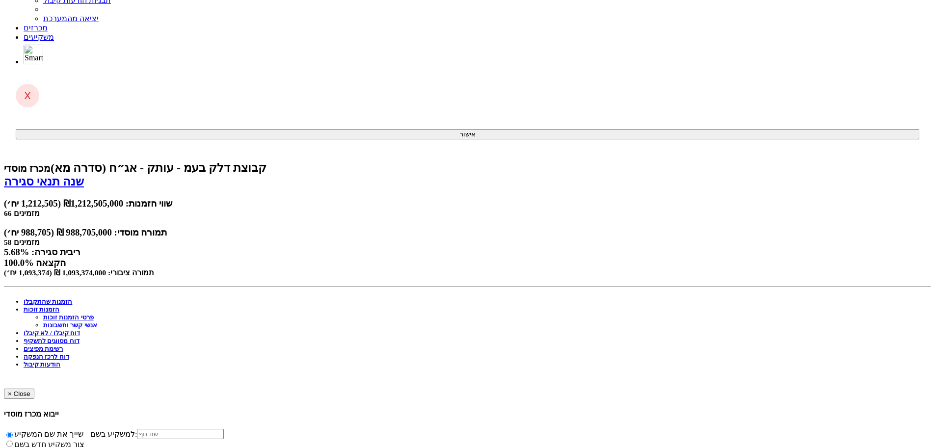
drag, startPoint x: 807, startPoint y: 174, endPoint x: 819, endPoint y: 143, distance: 33.6
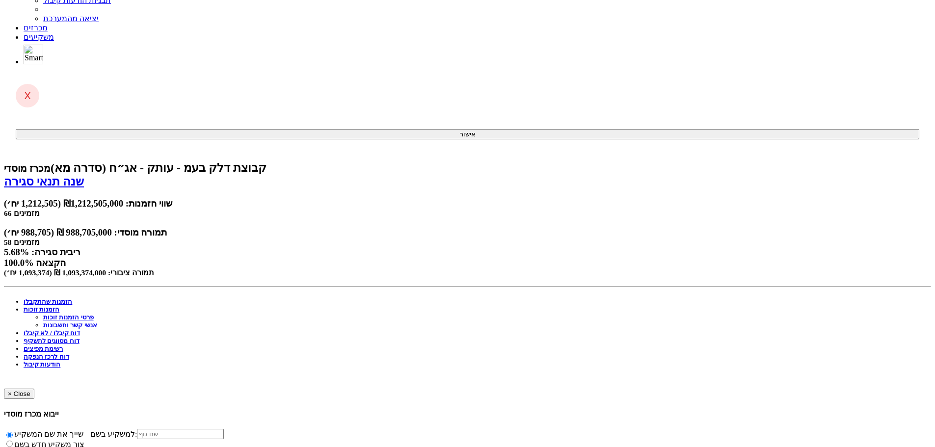
drag, startPoint x: 894, startPoint y: 95, endPoint x: 878, endPoint y: 95, distance: 16.7
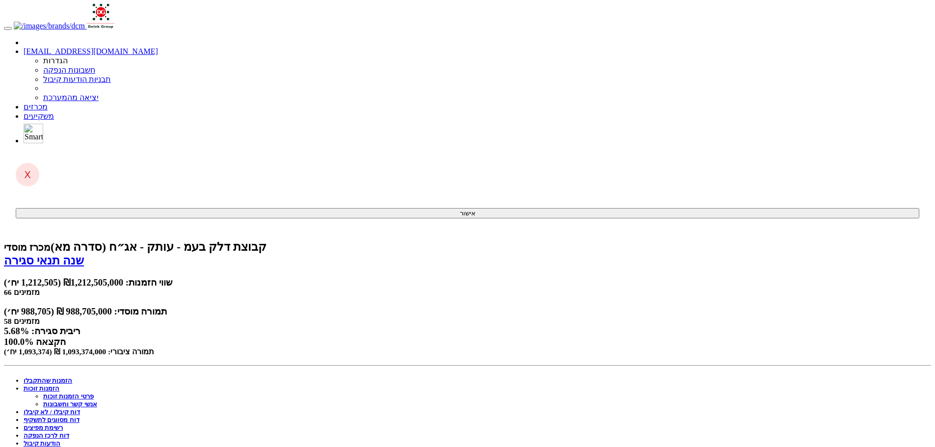
click at [48, 103] on link "מכרזים" at bounding box center [36, 107] width 24 height 8
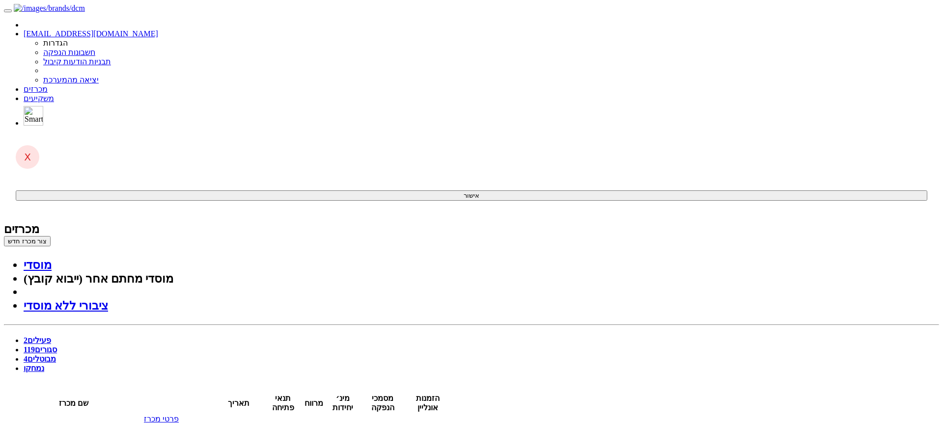
click at [48, 85] on link "מכרזים" at bounding box center [36, 89] width 24 height 8
click at [57, 346] on link "סגורים 119" at bounding box center [40, 350] width 33 height 8
